Goal: Information Seeking & Learning: Learn about a topic

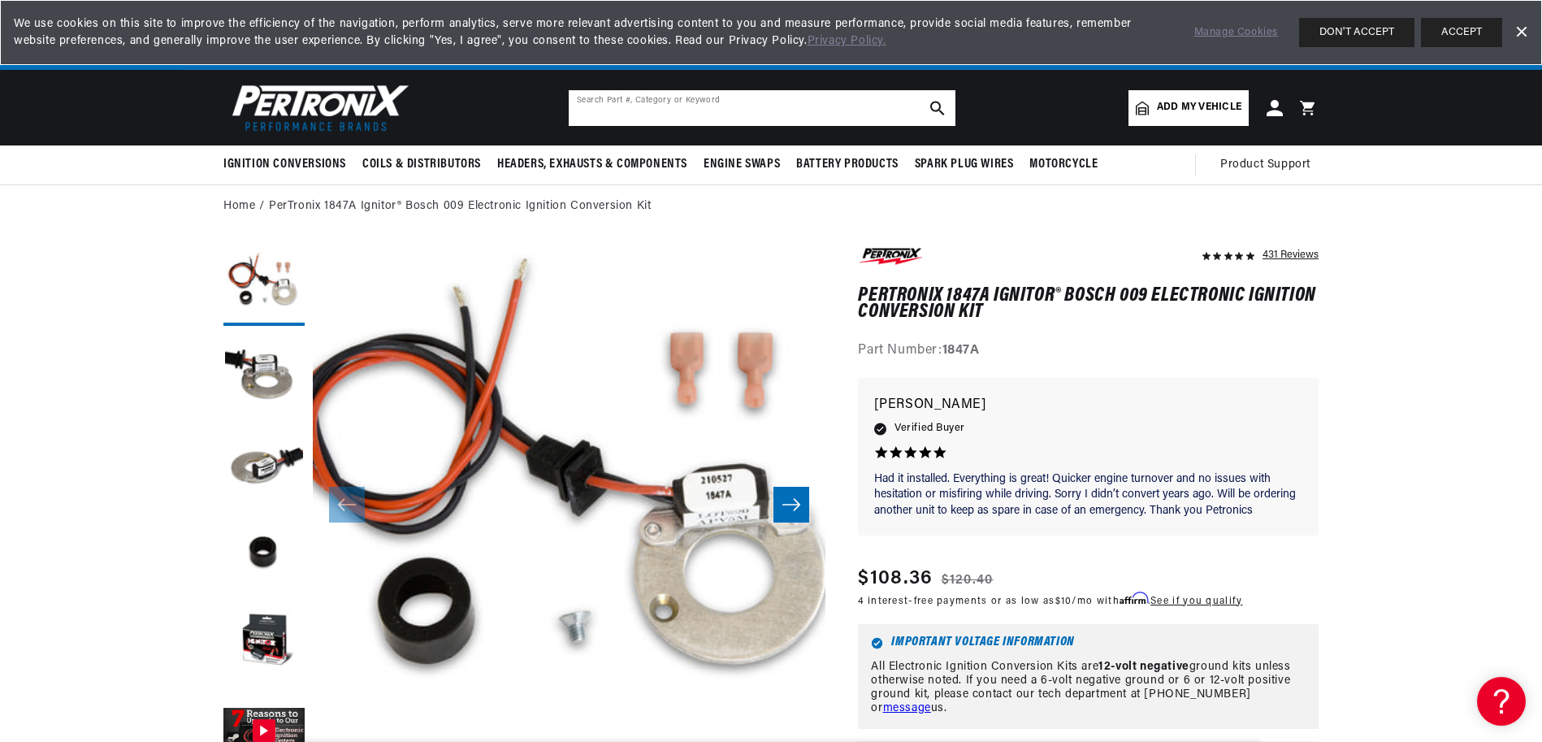
click at [769, 115] on input "text" at bounding box center [762, 108] width 387 height 36
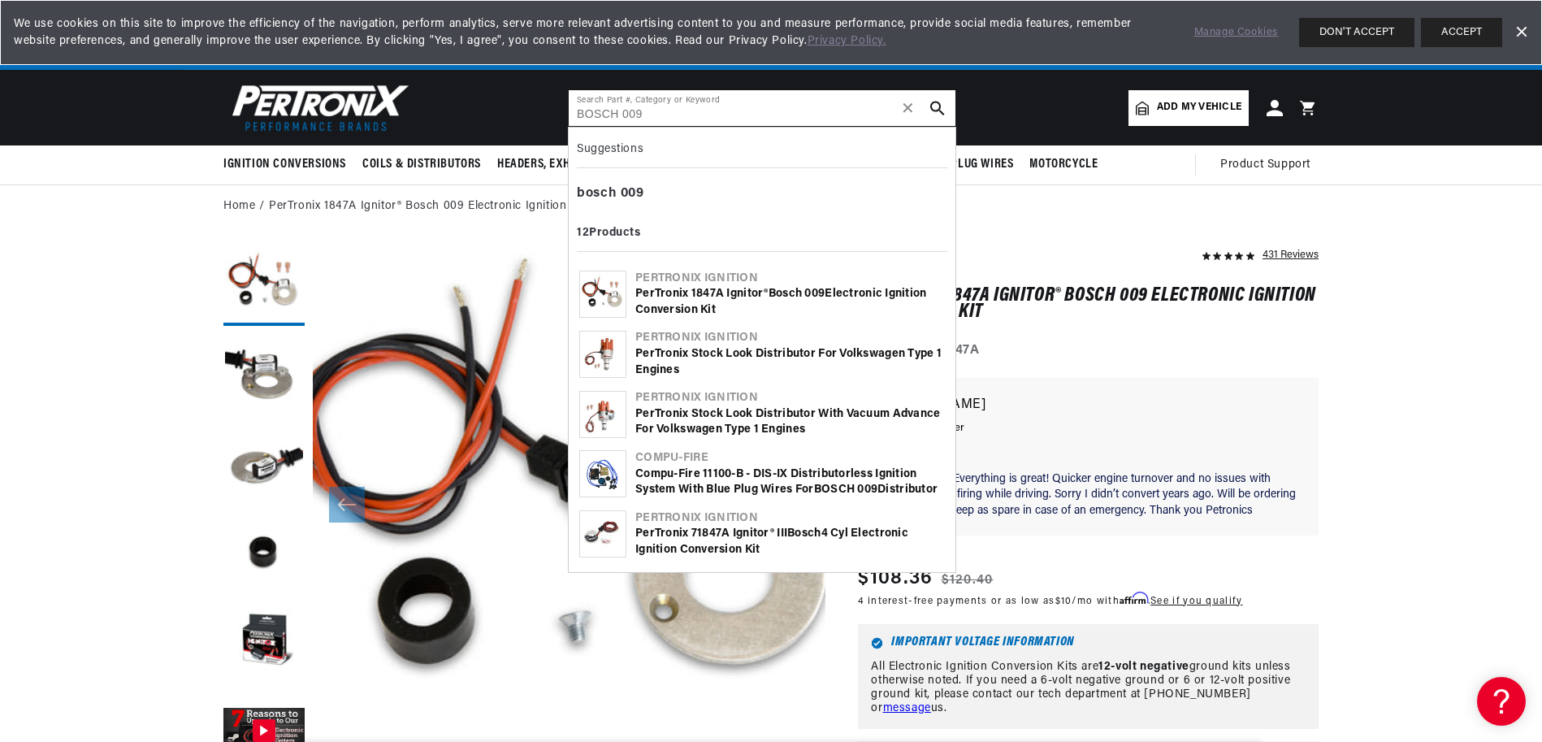
scroll to position [0, 1737]
type input "BOSCH 009"
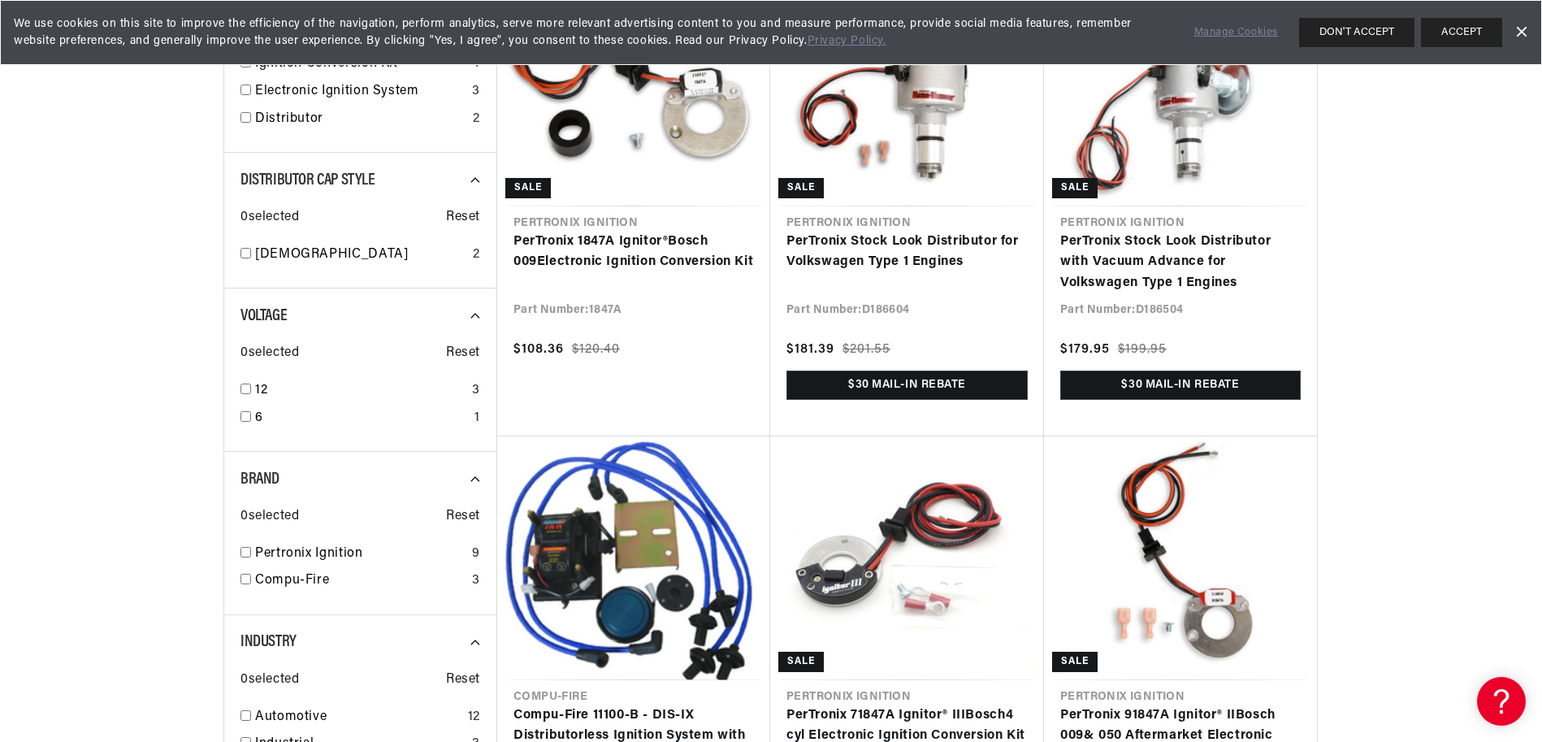
scroll to position [589, 0]
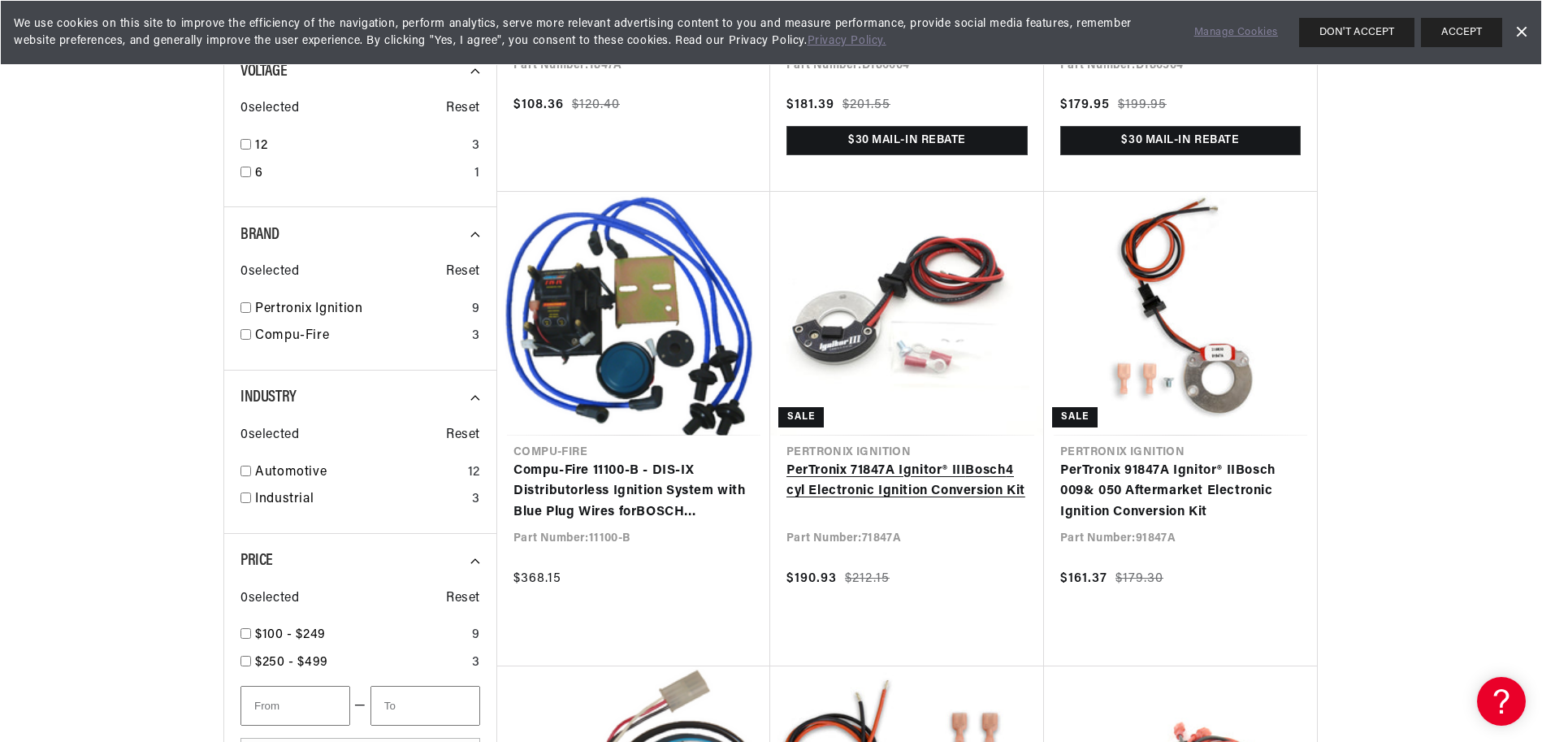
click at [917, 495] on link "PerTronix 71847A Ignitor® III Bosch 4 cyl Electronic Ignition Conversion Kit" at bounding box center [907, 481] width 241 height 41
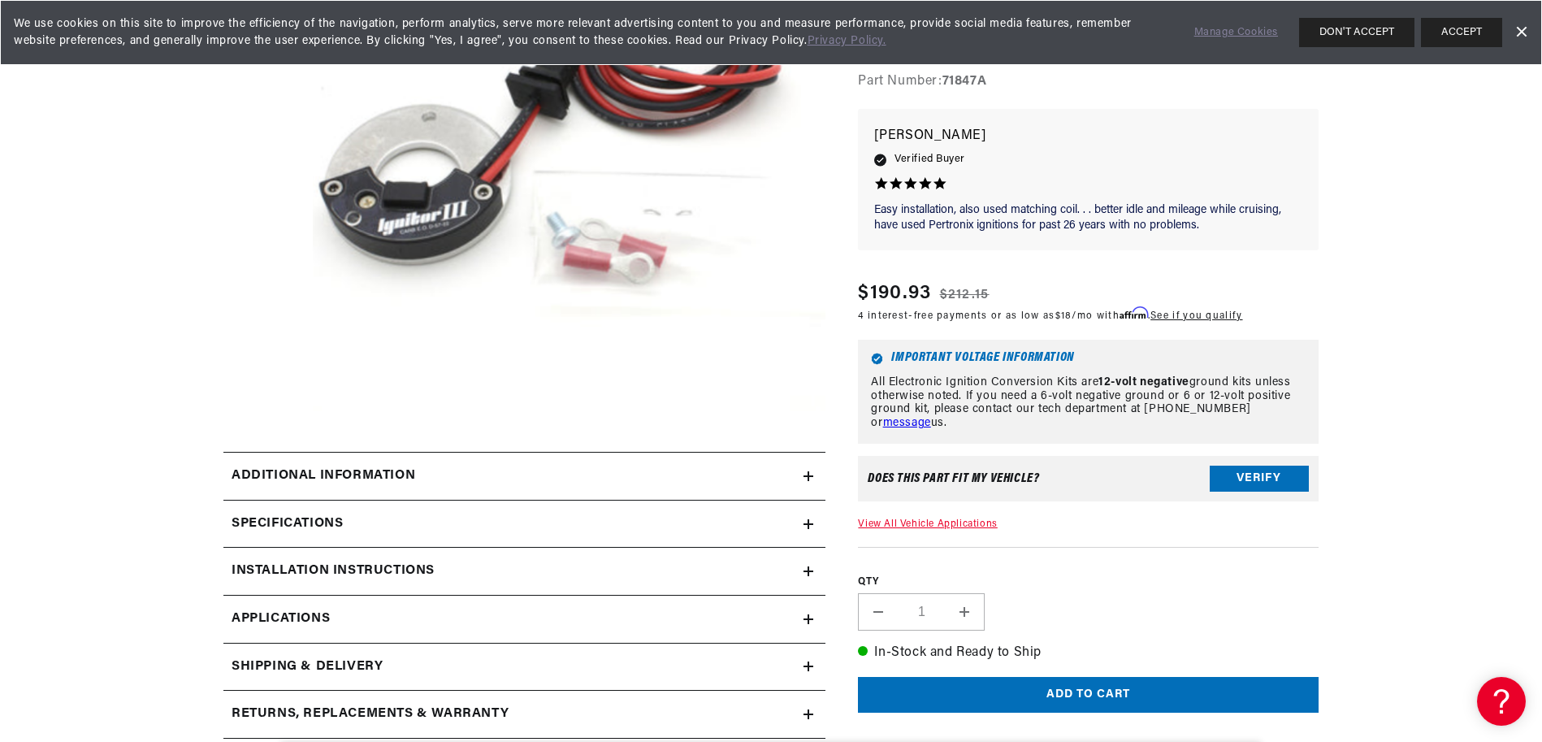
scroll to position [367, 0]
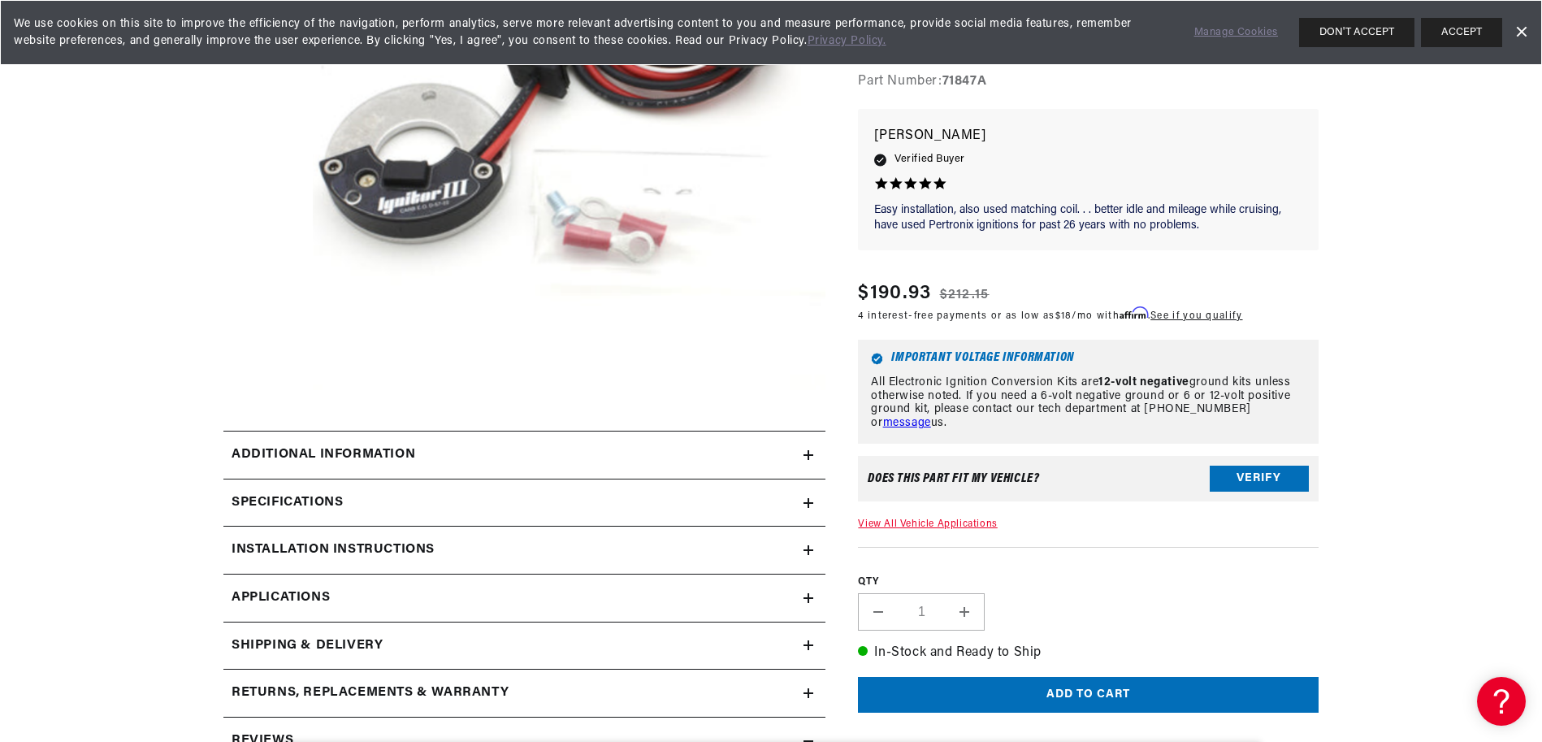
click at [284, 449] on h2 "Additional Information" at bounding box center [324, 454] width 184 height 21
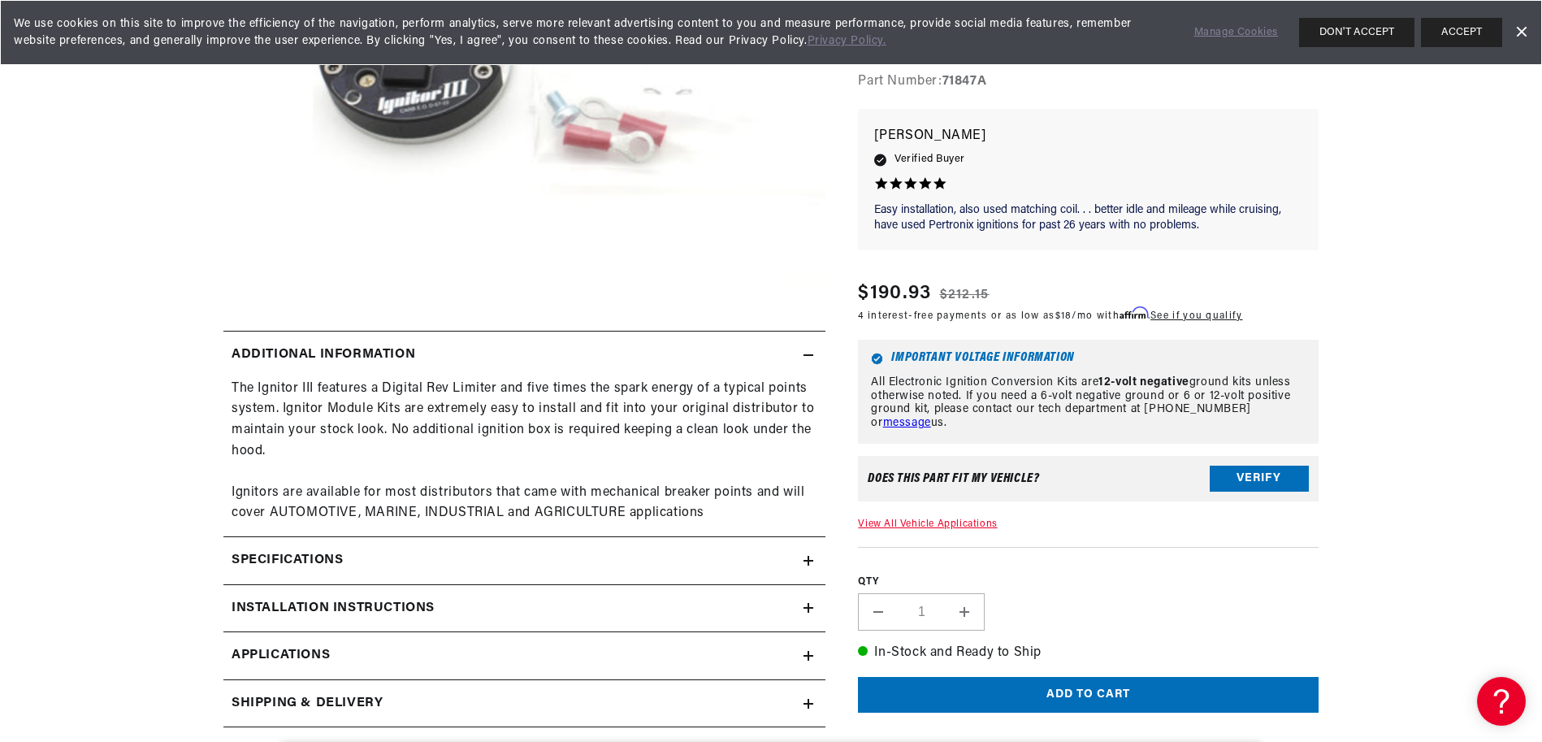
scroll to position [0, 1737]
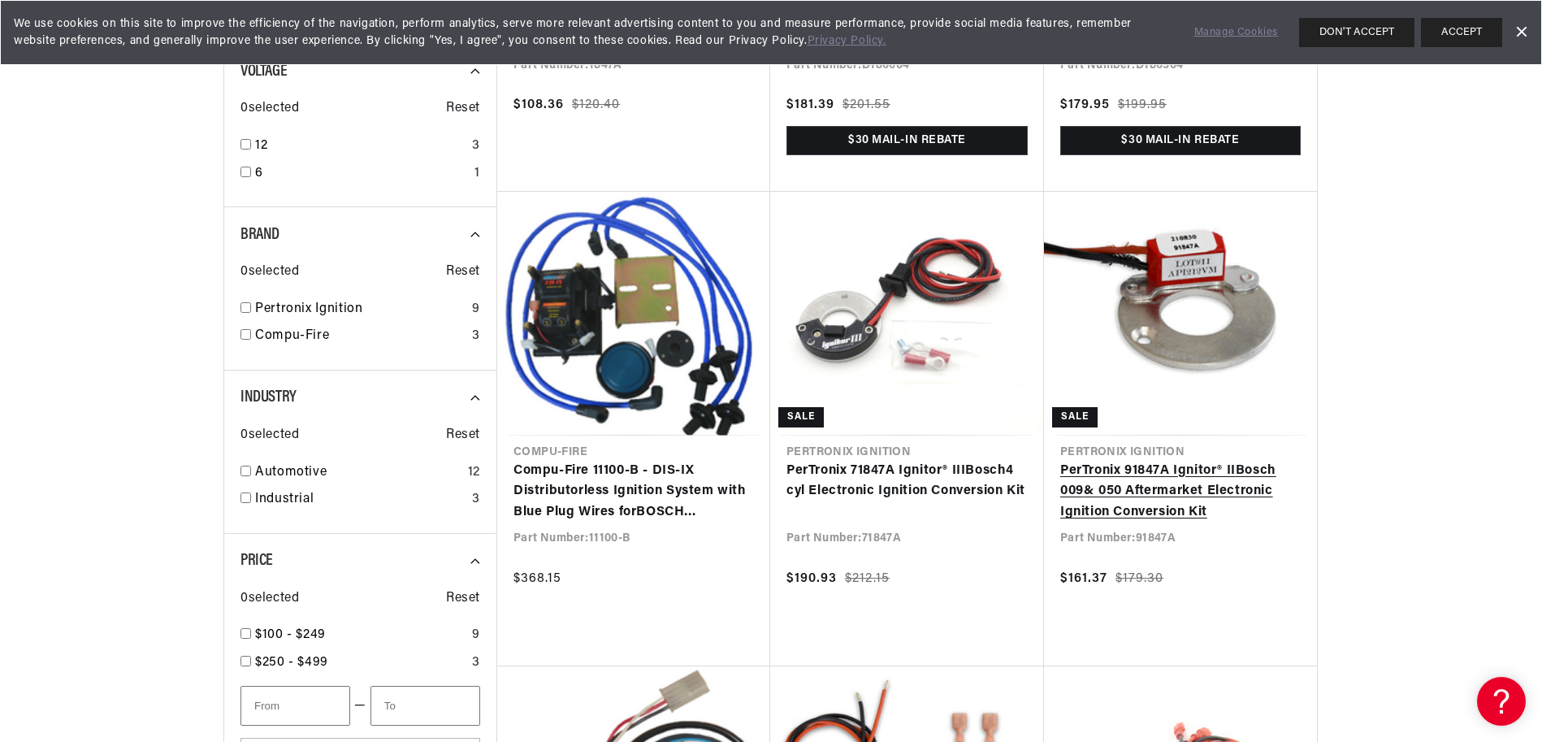
click at [1171, 502] on link "PerTronix 91847A Ignitor® II Bosch 009 & 050 Aftermarket Electronic Ignition Co…" at bounding box center [1180, 492] width 241 height 63
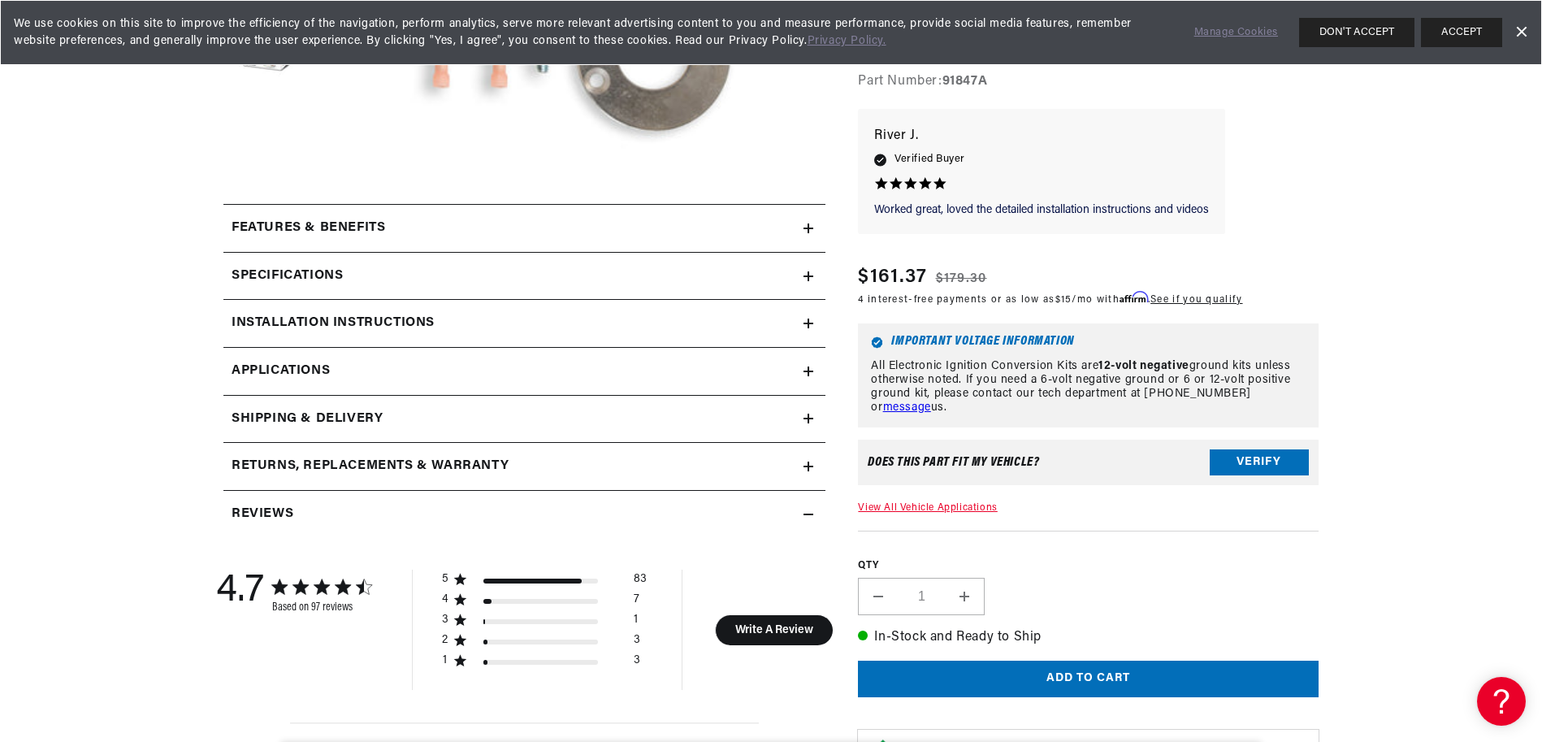
scroll to position [597, 0]
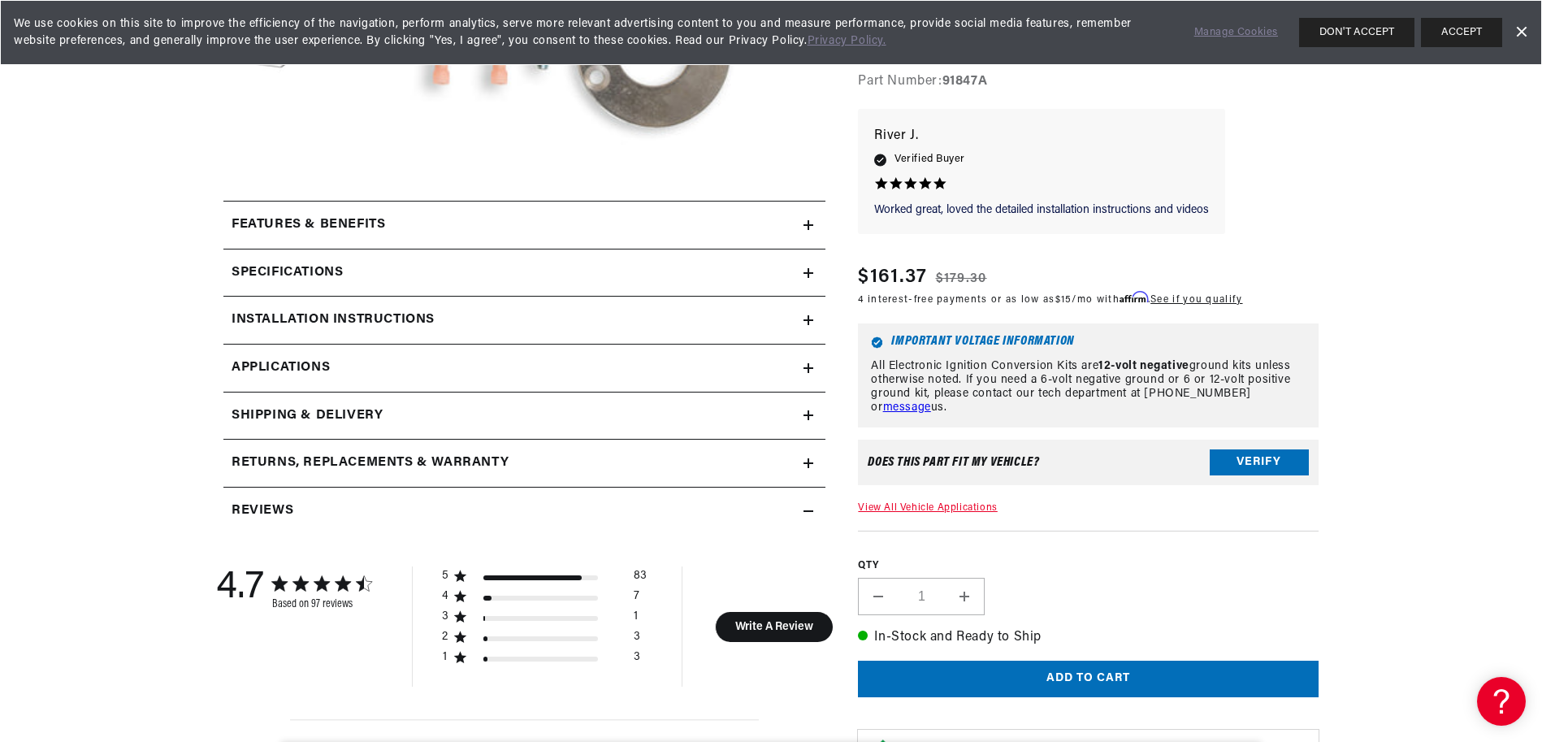
click at [386, 226] on div "Features & Benefits" at bounding box center [513, 225] width 580 height 21
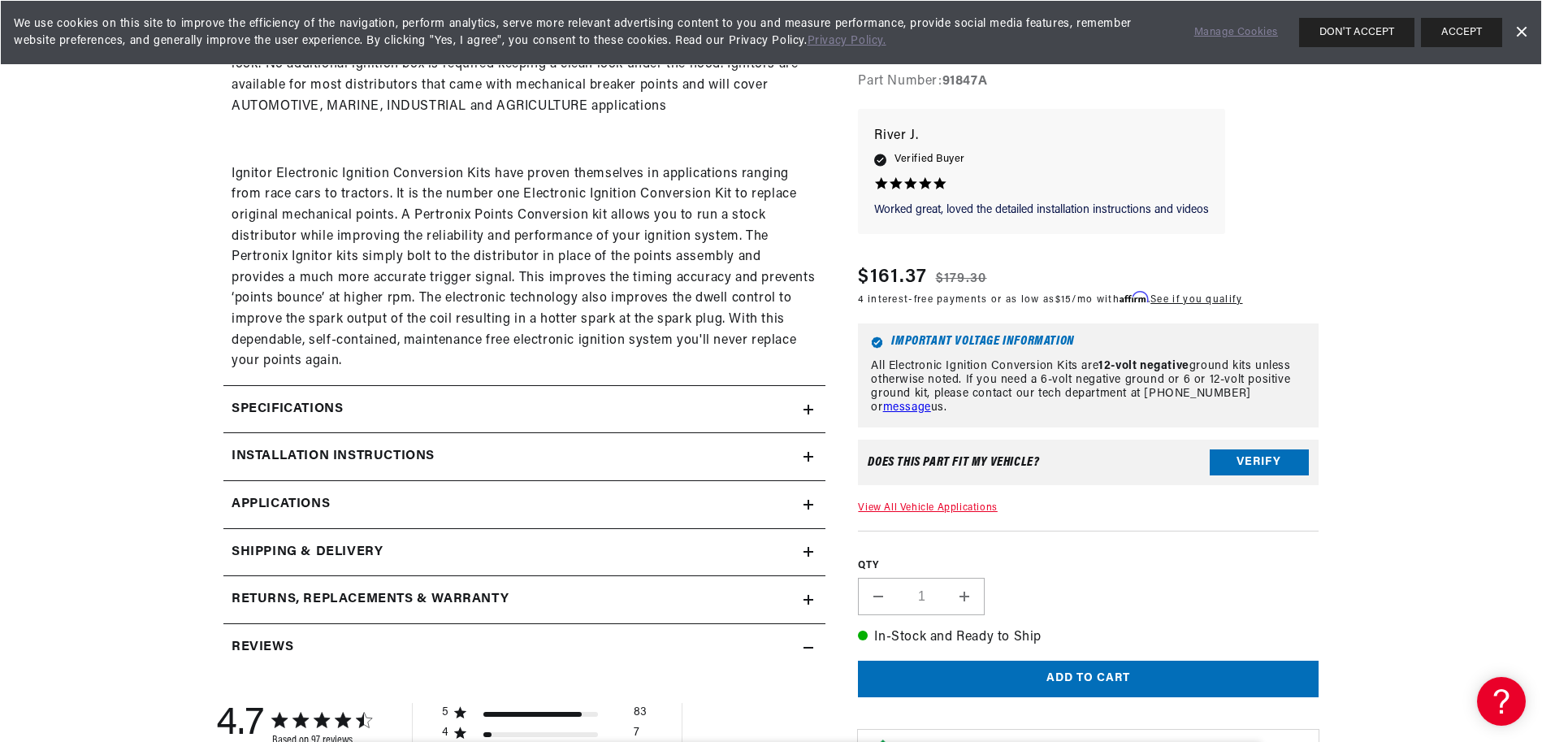
scroll to position [1117, 0]
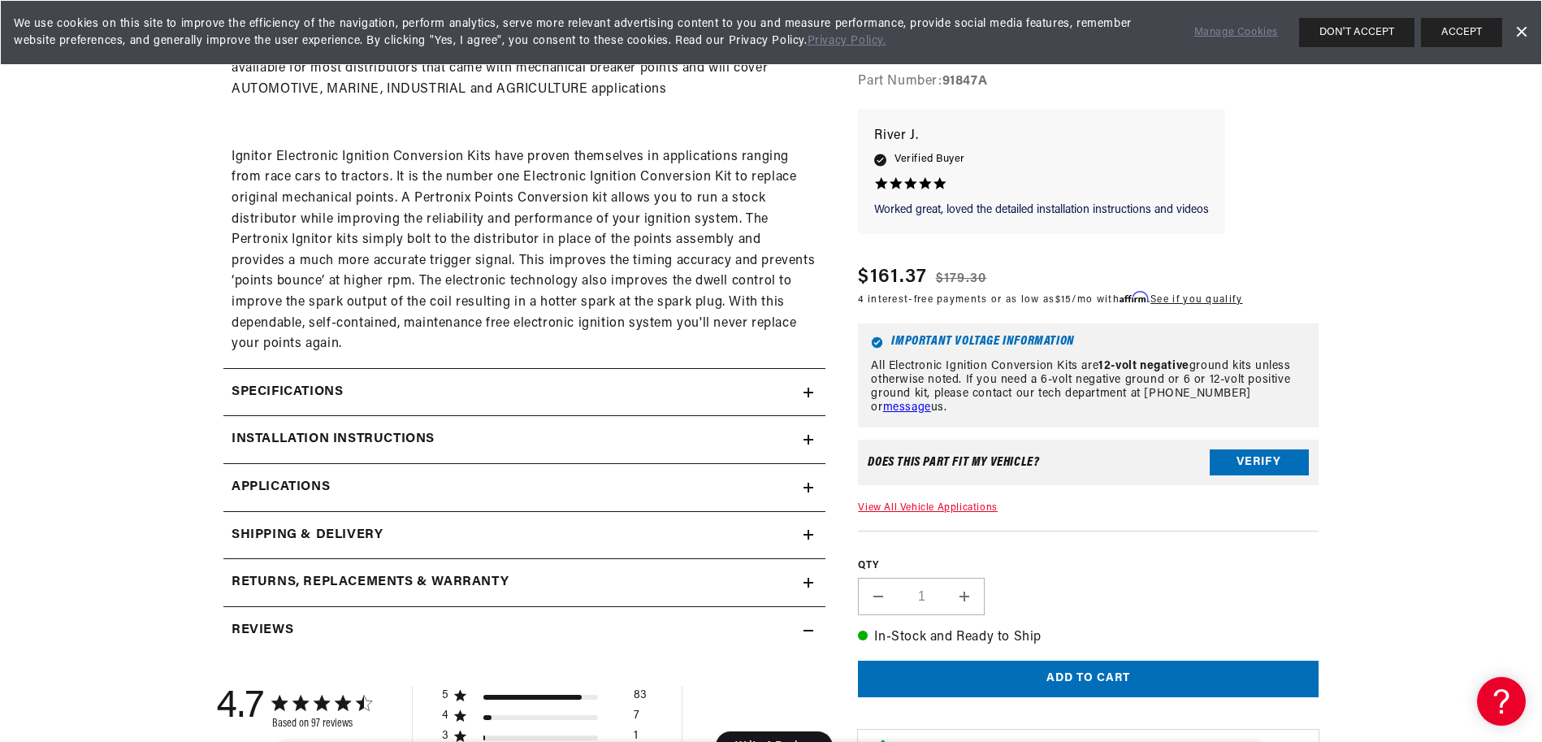
click at [259, 393] on h2 "Specifications" at bounding box center [287, 392] width 111 height 21
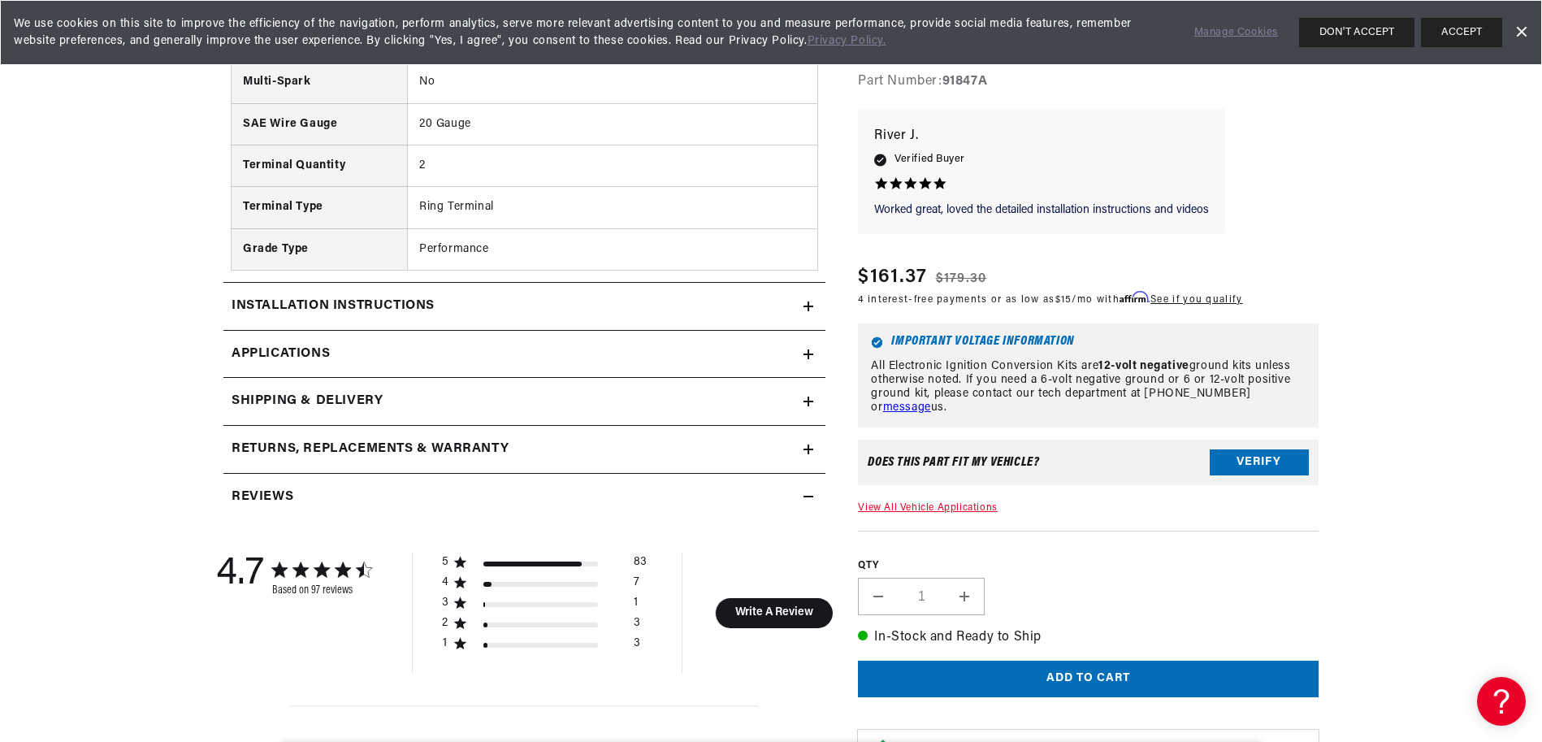
scroll to position [0, 1737]
click at [236, 311] on h2 "Installation instructions" at bounding box center [333, 306] width 203 height 21
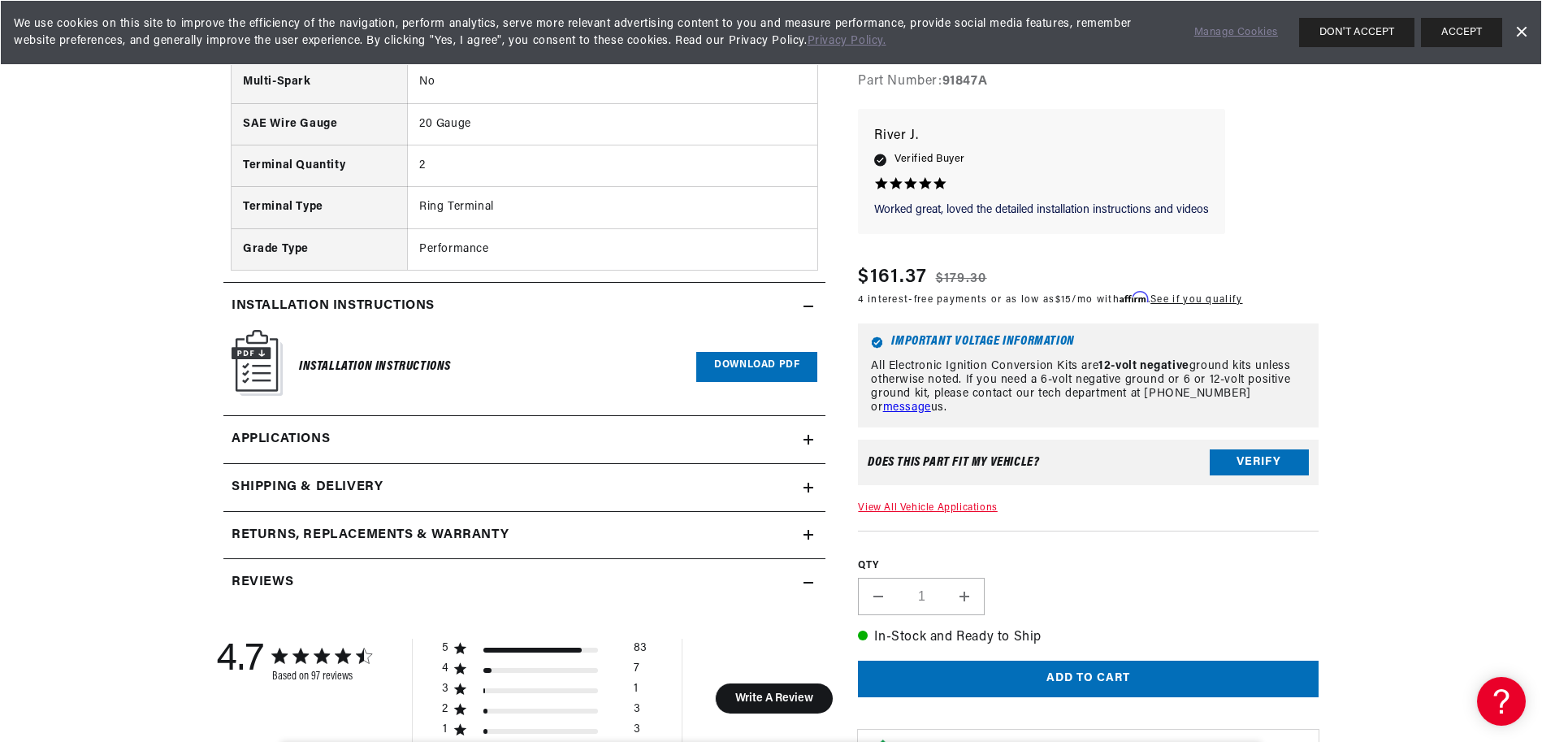
click at [752, 367] on link "Download PDF" at bounding box center [756, 367] width 121 height 30
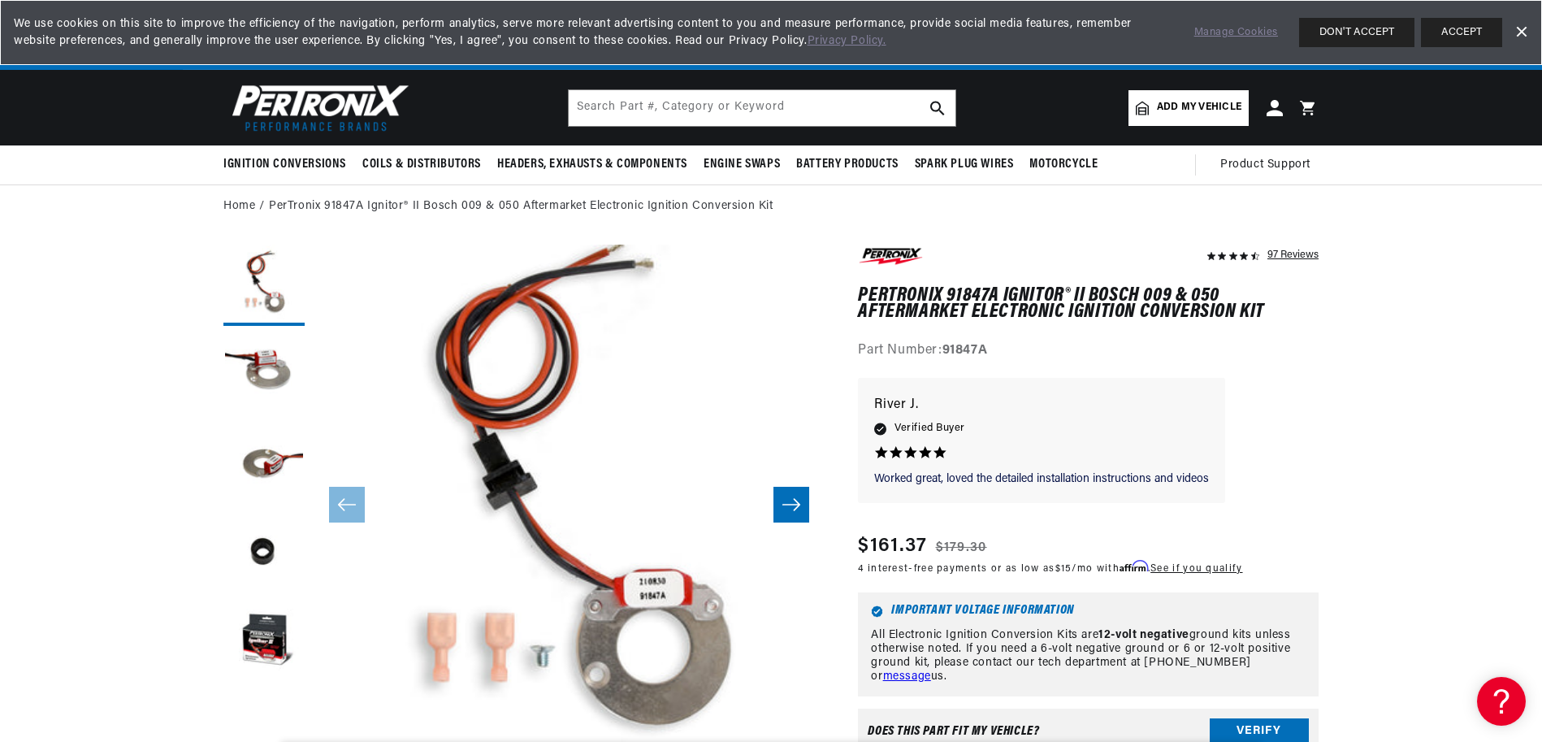
scroll to position [0, 869]
click at [267, 659] on button "Load image 5 in gallery view" at bounding box center [263, 642] width 81 height 81
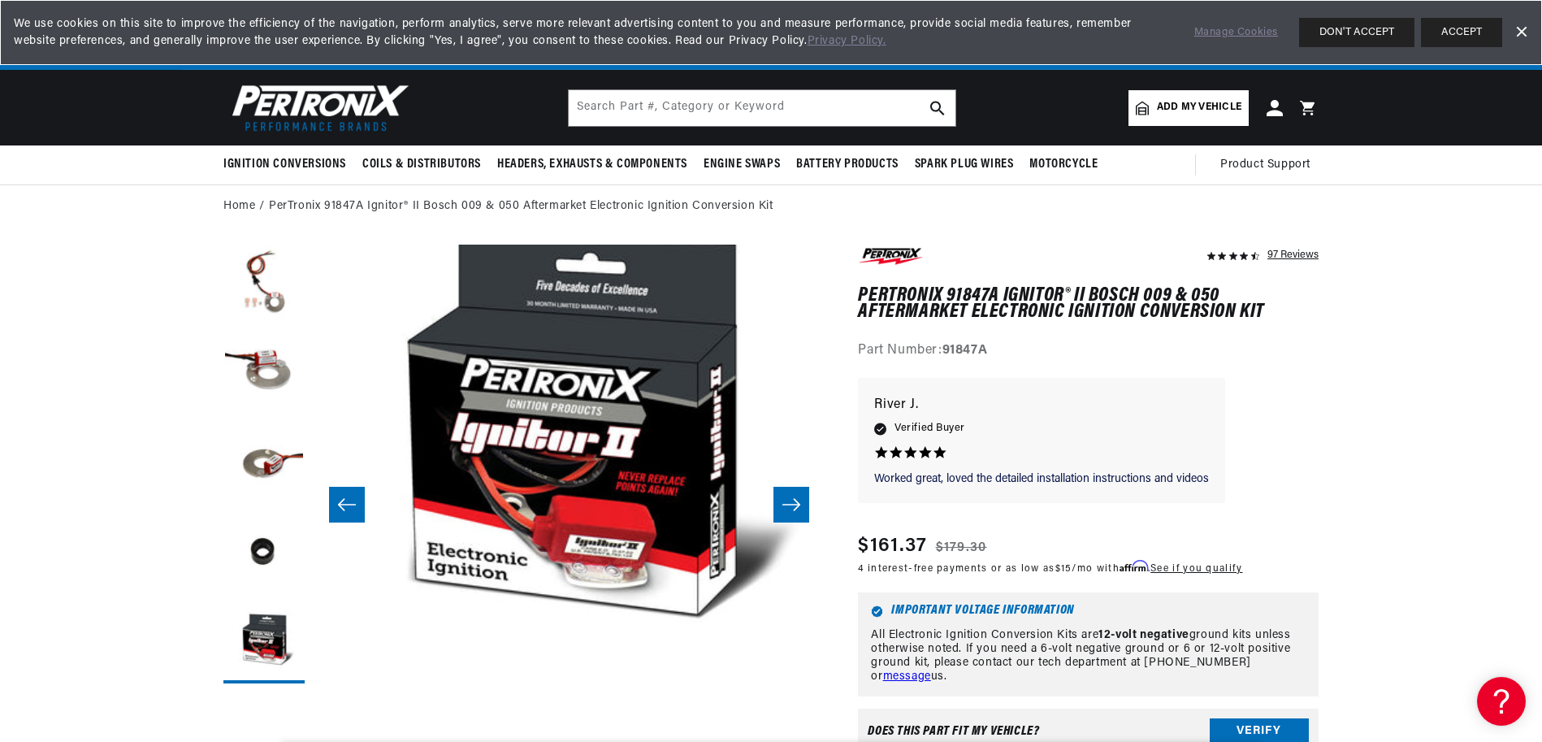
scroll to position [0, 1737]
drag, startPoint x: 853, startPoint y: 286, endPoint x: 1215, endPoint y: 288, distance: 361.6
drag, startPoint x: 945, startPoint y: 349, endPoint x: 1017, endPoint y: 353, distance: 71.6
click at [1017, 353] on div "Part Number: 91847A" at bounding box center [1088, 350] width 461 height 21
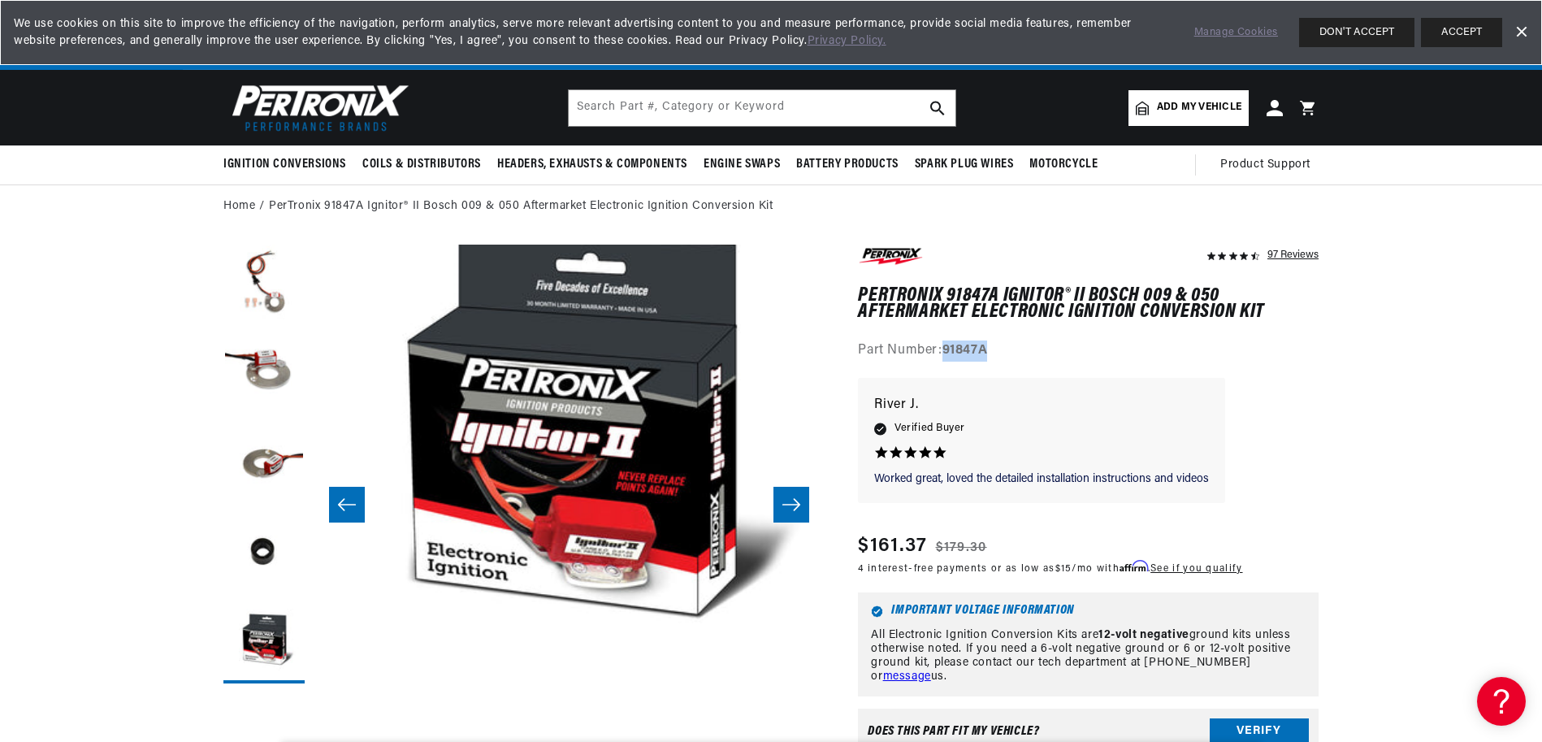
scroll to position [0, 0]
copy strong "91847A"
